Goal: Information Seeking & Learning: Learn about a topic

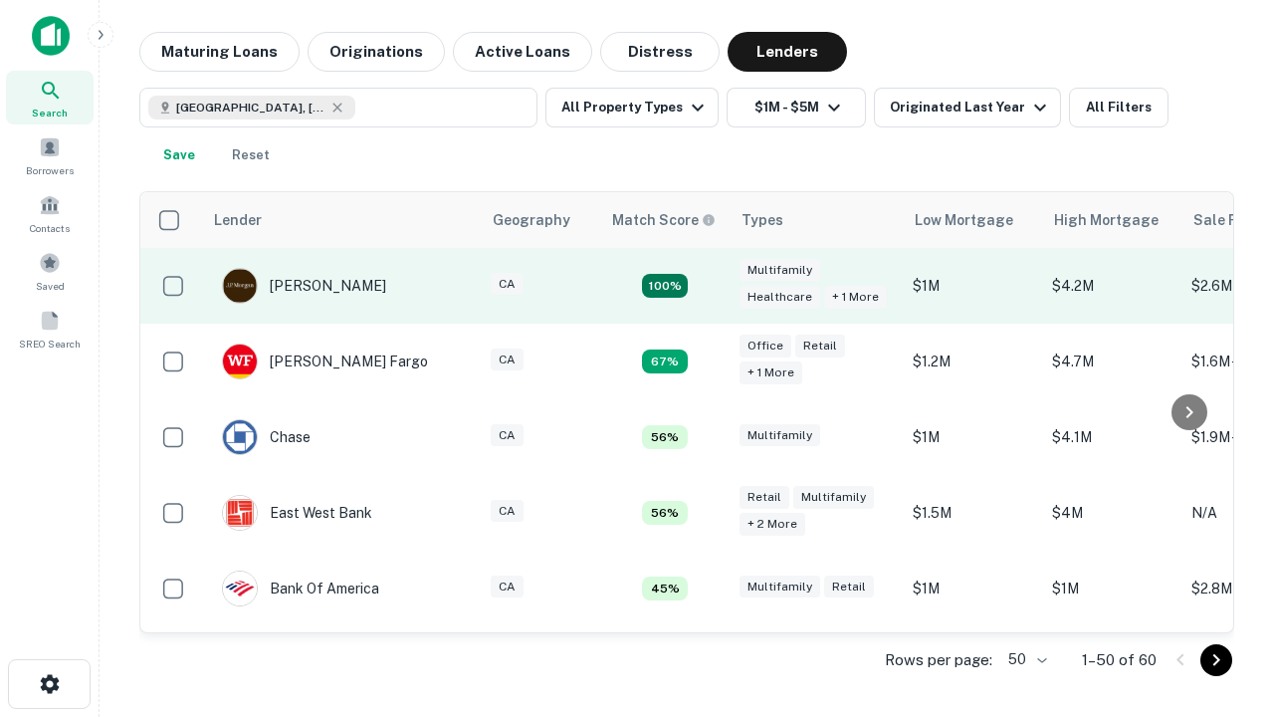
click at [707, 286] on td "100%" at bounding box center [664, 286] width 129 height 76
